Goal: Task Accomplishment & Management: Check status

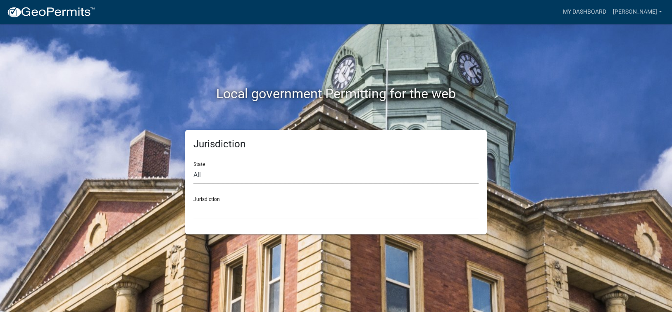
click at [199, 178] on select "All [US_STATE] [US_STATE] [US_STATE] [US_STATE] [US_STATE] [US_STATE] [US_STATE…" at bounding box center [335, 175] width 285 height 17
select select "[US_STATE]"
click at [193, 167] on select "All [US_STATE] [US_STATE] [US_STATE] [US_STATE] [US_STATE] [US_STATE] [US_STATE…" at bounding box center [335, 175] width 285 height 17
click at [209, 206] on select "[GEOGRAPHIC_DATA], [US_STATE][PERSON_NAME][GEOGRAPHIC_DATA], [US_STATE][PERSON_…" at bounding box center [335, 210] width 285 height 17
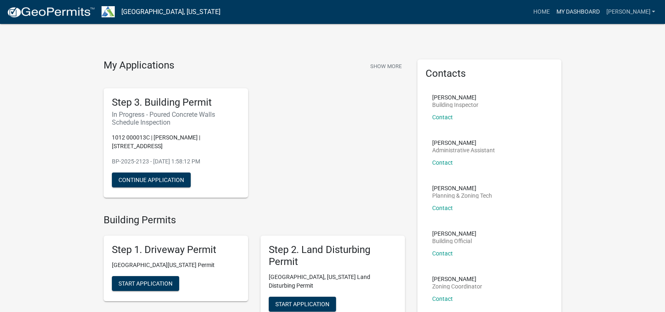
click at [599, 9] on link "My Dashboard" at bounding box center [578, 12] width 50 height 16
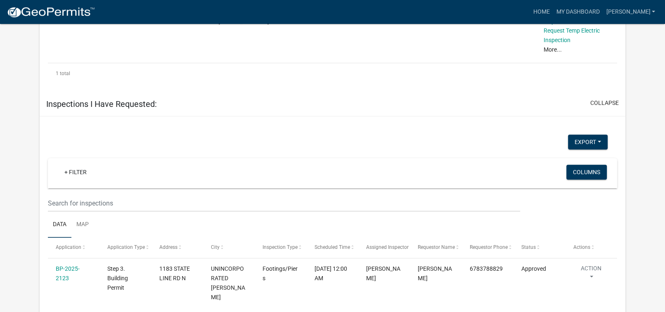
scroll to position [487, 0]
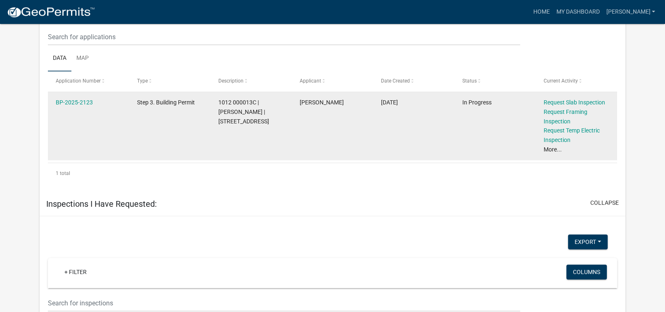
click at [551, 148] on link "More..." at bounding box center [553, 149] width 18 height 7
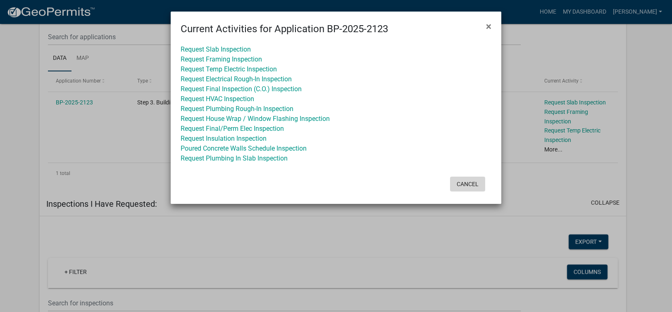
click at [462, 183] on button "Cancel" at bounding box center [467, 184] width 35 height 15
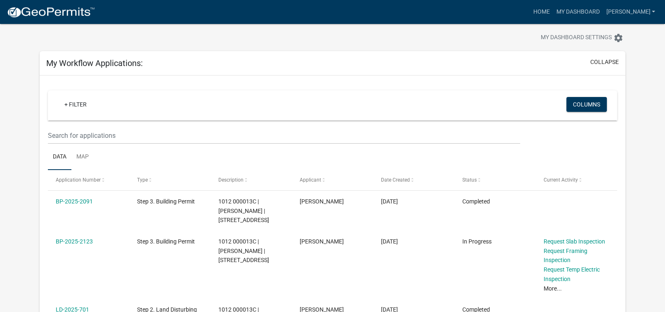
scroll to position [0, 0]
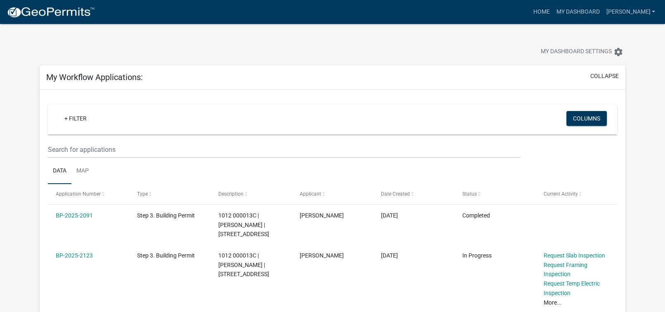
drag, startPoint x: 182, startPoint y: 71, endPoint x: 128, endPoint y: 11, distance: 80.7
click at [180, 69] on div "My Workflow Applications: collapse" at bounding box center [333, 77] width 586 height 24
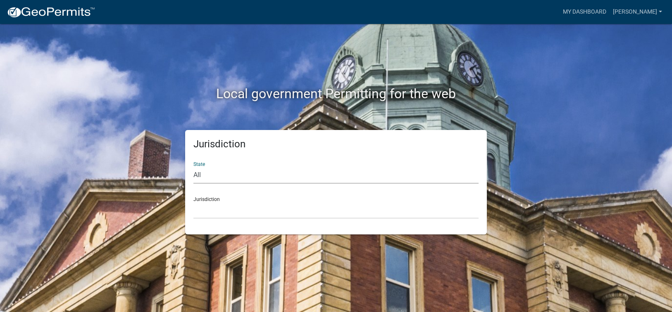
click at [227, 176] on select "All [US_STATE] [US_STATE] [US_STATE] [US_STATE] [US_STATE] [US_STATE] [US_STATE…" at bounding box center [335, 175] width 285 height 17
select select "[US_STATE]"
click at [193, 167] on select "All [US_STATE] [US_STATE] [US_STATE] [US_STATE] [US_STATE] [US_STATE] [US_STATE…" at bounding box center [335, 175] width 285 height 17
click at [205, 215] on select "[GEOGRAPHIC_DATA], [US_STATE][PERSON_NAME][GEOGRAPHIC_DATA], [US_STATE][PERSON_…" at bounding box center [335, 210] width 285 height 17
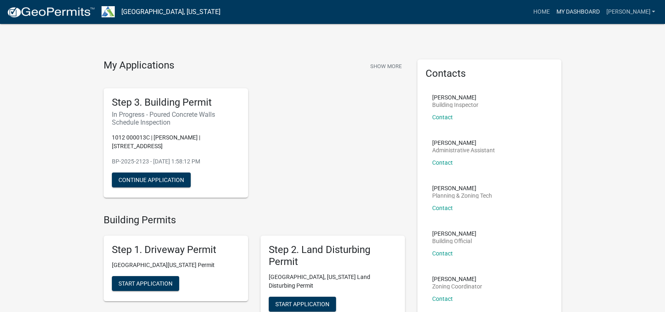
click at [596, 11] on link "My Dashboard" at bounding box center [578, 12] width 50 height 16
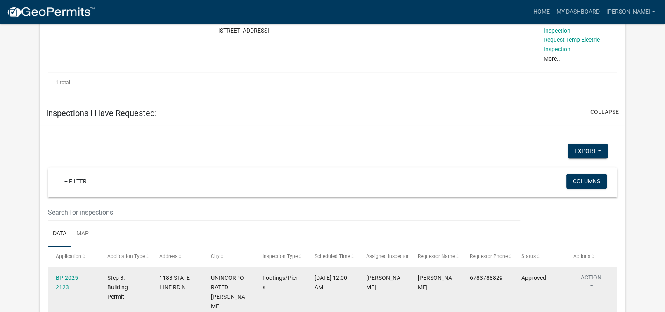
scroll to position [652, 0]
